Goal: Task Accomplishment & Management: Use online tool/utility

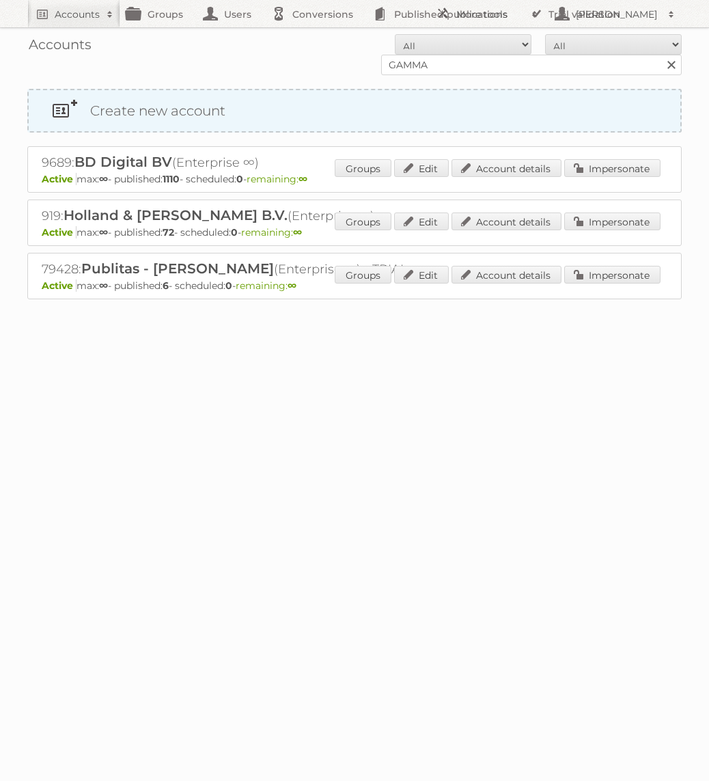
type input "GAMMA"
click at [661, 55] on input "Search" at bounding box center [671, 65] width 21 height 21
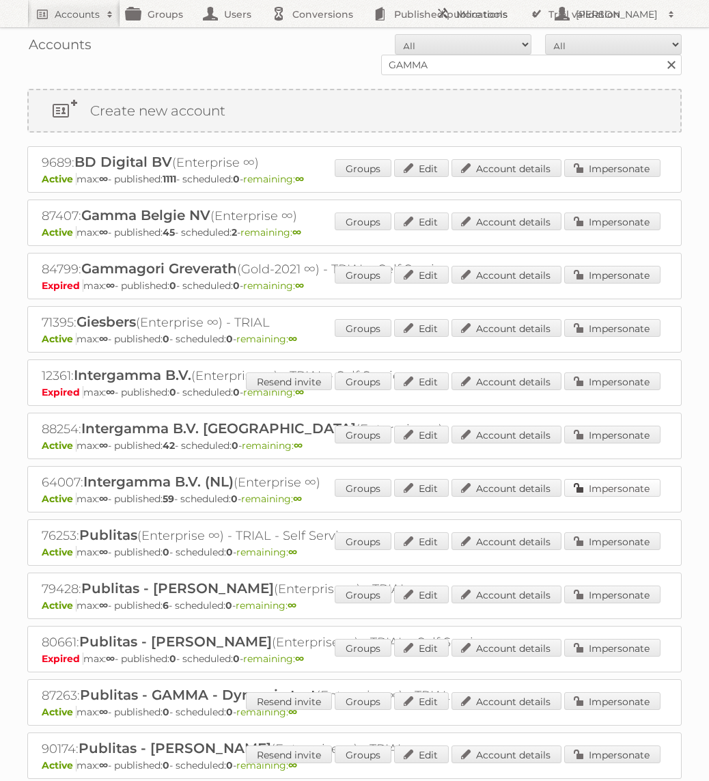
click at [602, 482] on link "Impersonate" at bounding box center [612, 488] width 96 height 18
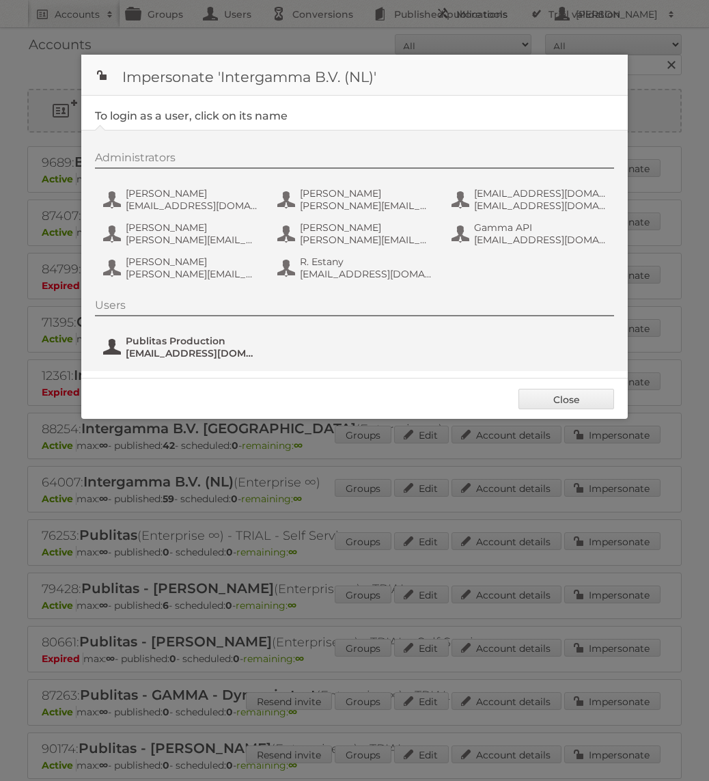
click at [178, 356] on span "fs+gamma@publitas.com" at bounding box center [192, 353] width 133 height 12
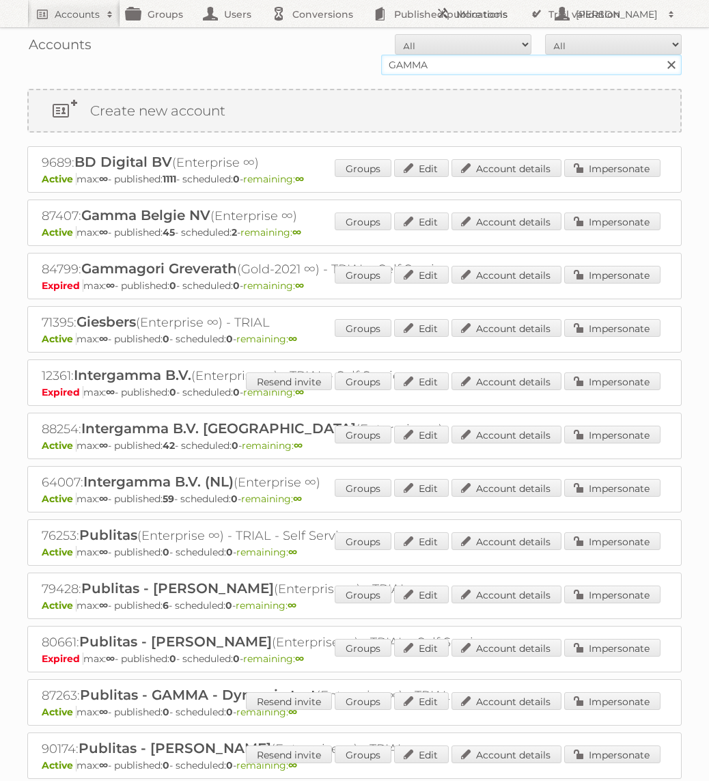
click at [408, 73] on input "GAMMA" at bounding box center [531, 65] width 301 height 21
type input "G"
type input "Holland & Barrett"
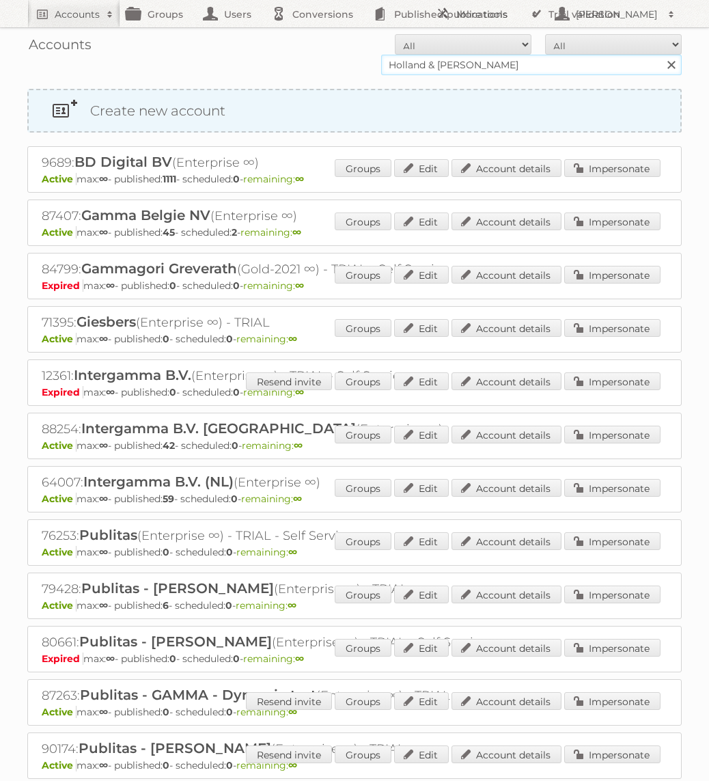
click at [661, 55] on input "Search" at bounding box center [671, 65] width 21 height 21
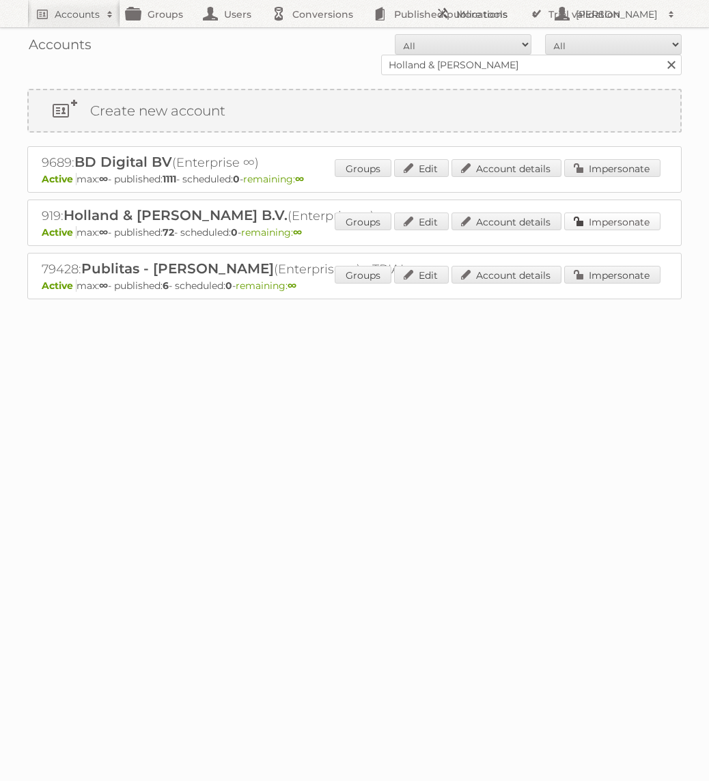
click at [581, 221] on link "Impersonate" at bounding box center [612, 222] width 96 height 18
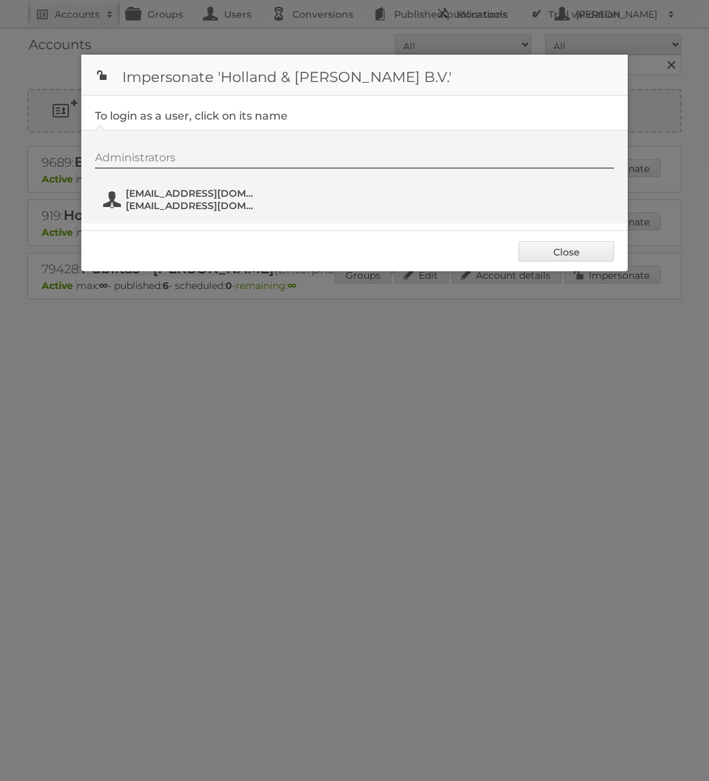
click at [196, 206] on span "fs+hollandbarrett@publitas.com" at bounding box center [192, 206] width 133 height 12
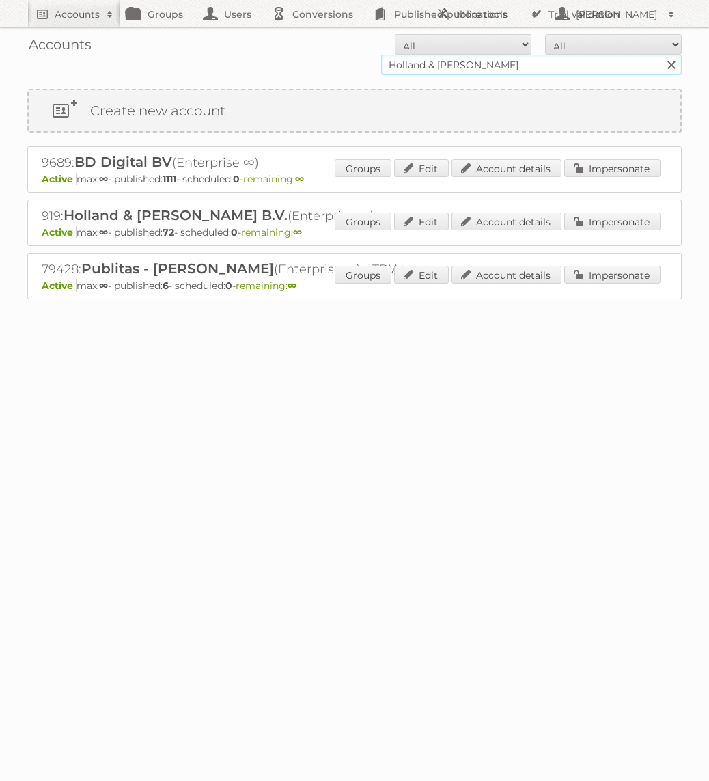
click at [457, 74] on input "Holland & Barrett" at bounding box center [531, 65] width 301 height 21
click at [456, 73] on input "Holland & Barrett" at bounding box center [531, 65] width 301 height 21
click at [469, 62] on input "Holland & Barrett" at bounding box center [531, 65] width 301 height 21
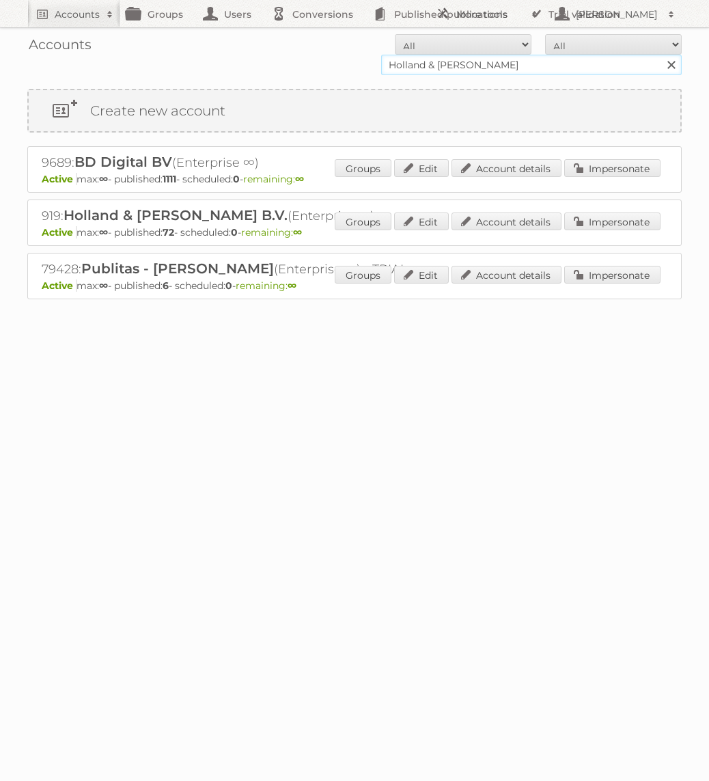
click at [469, 62] on input "Holland & Barrett" at bounding box center [531, 65] width 301 height 21
type input "KARWEI"
click at [661, 55] on input "Search" at bounding box center [671, 65] width 21 height 21
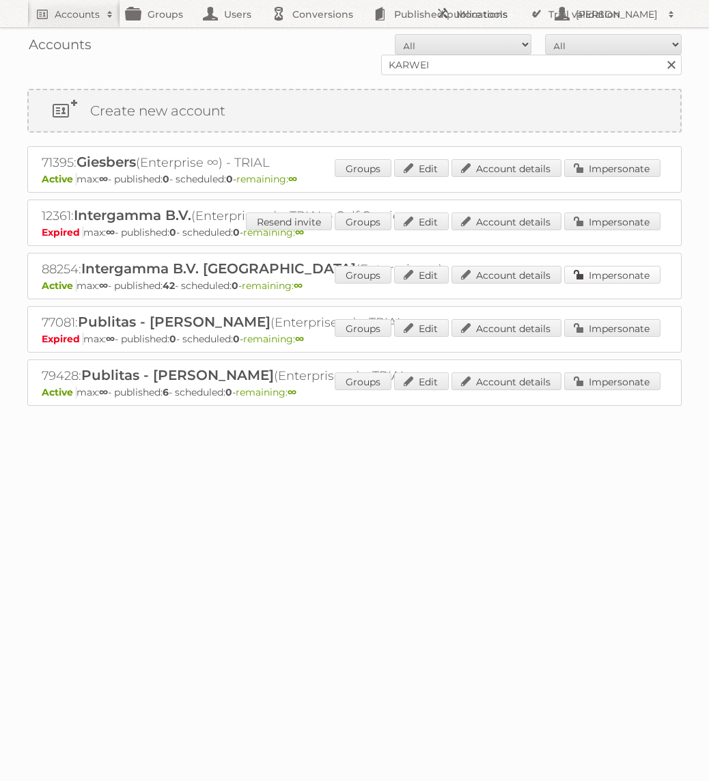
click at [639, 278] on link "Impersonate" at bounding box center [612, 275] width 96 height 18
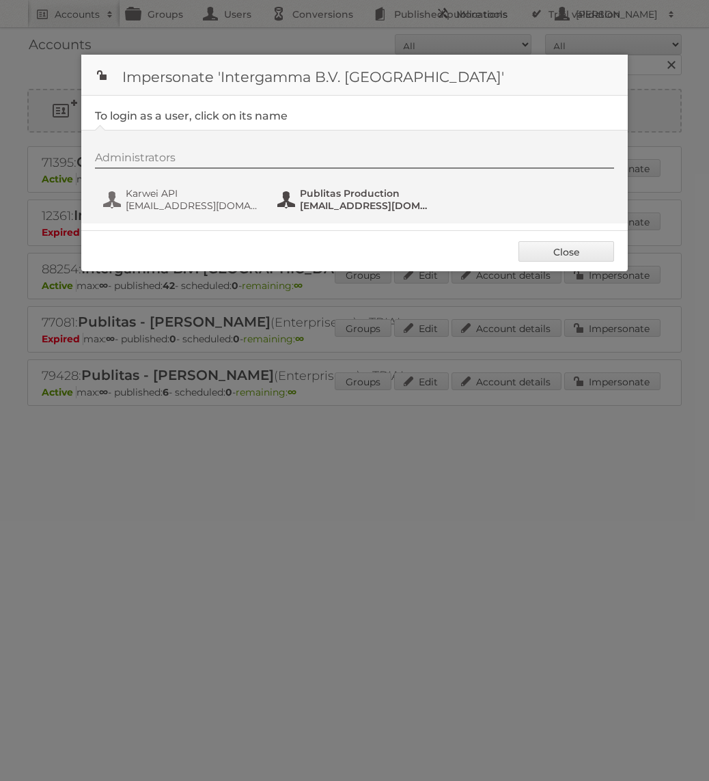
click at [310, 200] on span "[EMAIL_ADDRESS][DOMAIN_NAME]" at bounding box center [366, 206] width 133 height 12
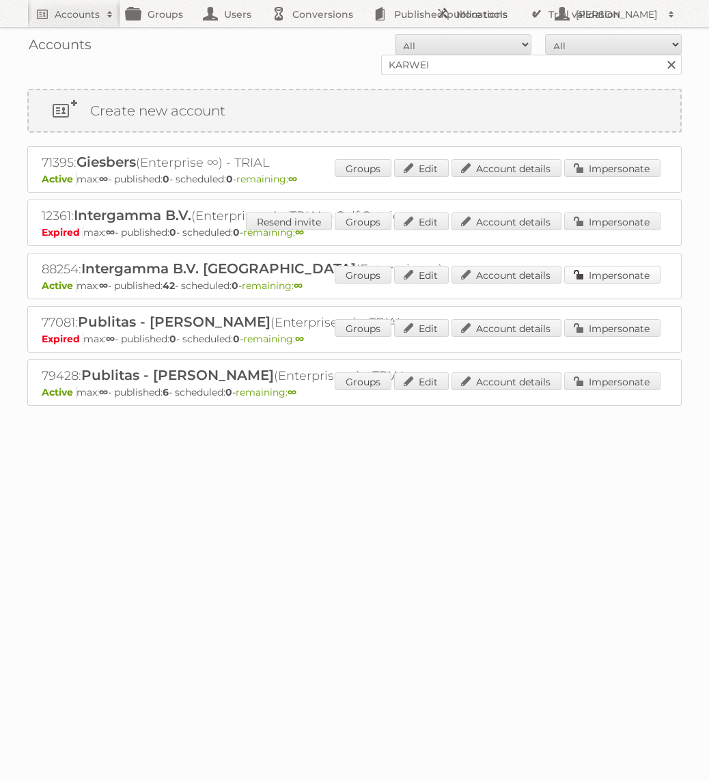
click at [590, 280] on link "Impersonate" at bounding box center [612, 275] width 96 height 18
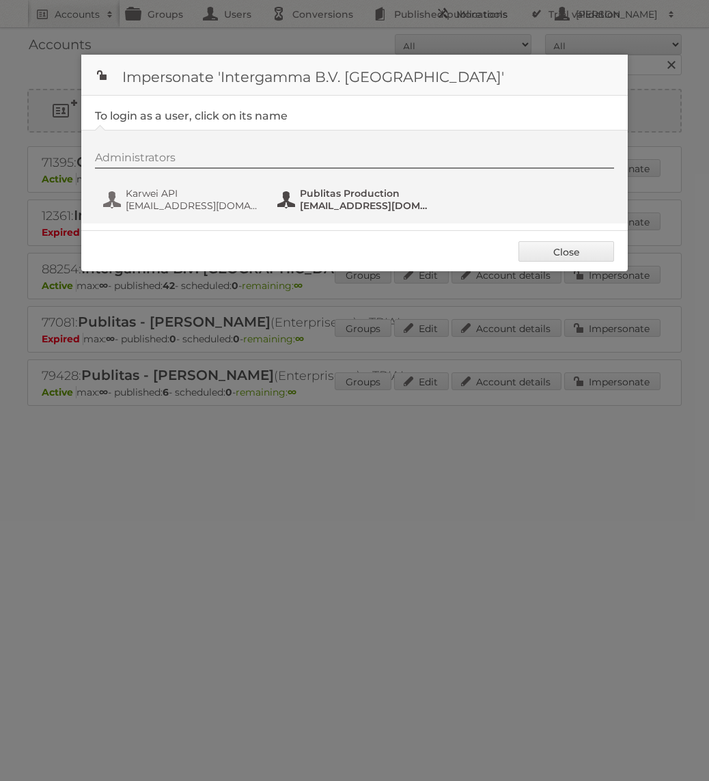
click at [333, 200] on span "[EMAIL_ADDRESS][DOMAIN_NAME]" at bounding box center [366, 206] width 133 height 12
